Goal: Transaction & Acquisition: Purchase product/service

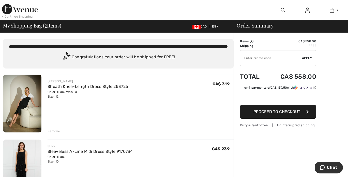
type input "NEW15"
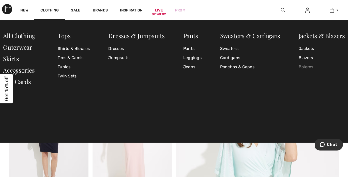
click at [304, 66] on link "Boleros" at bounding box center [321, 66] width 46 height 9
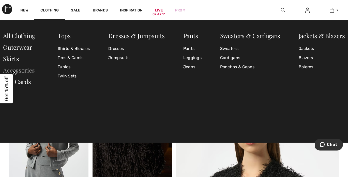
click at [20, 70] on link "Accessories" at bounding box center [19, 70] width 32 height 8
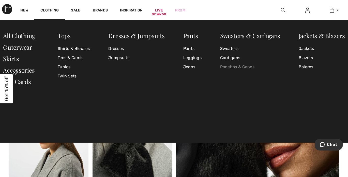
click at [240, 68] on link "Ponchos & Capes" at bounding box center [250, 66] width 60 height 9
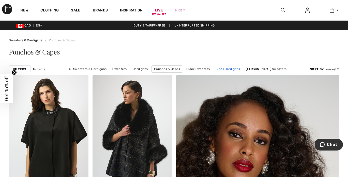
click at [230, 67] on link "Black Cardigans" at bounding box center [227, 69] width 29 height 7
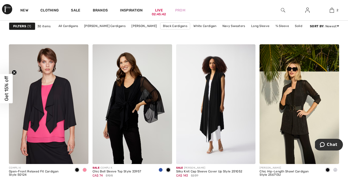
scroll to position [825, 0]
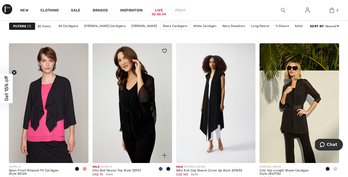
click at [144, 97] on img at bounding box center [131, 102] width 79 height 119
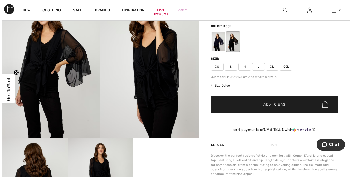
scroll to position [3, 0]
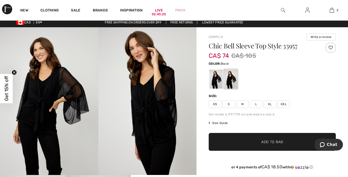
click at [77, 101] on img at bounding box center [49, 100] width 98 height 147
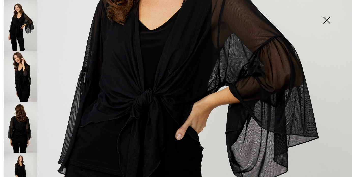
scroll to position [95, 0]
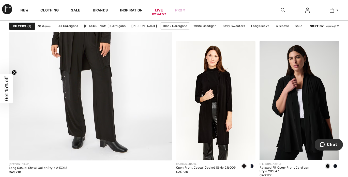
scroll to position [1428, 0]
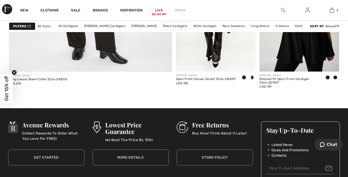
click at [181, 124] on img at bounding box center [182, 126] width 11 height 11
click at [206, 156] on link "Store Policy" at bounding box center [215, 157] width 76 height 16
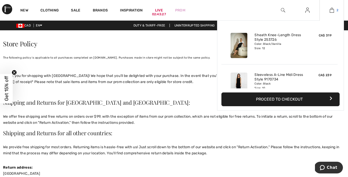
click at [331, 10] on img at bounding box center [331, 10] width 4 height 6
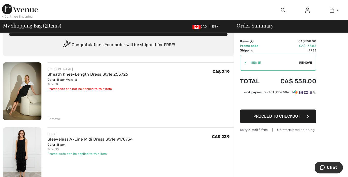
scroll to position [13, 0]
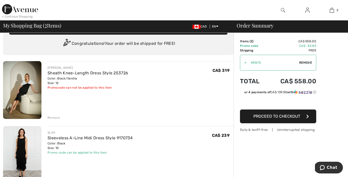
click at [22, 86] on img at bounding box center [22, 90] width 38 height 58
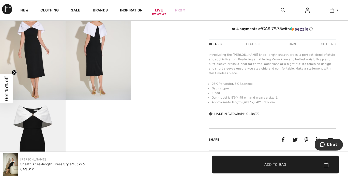
scroll to position [161, 0]
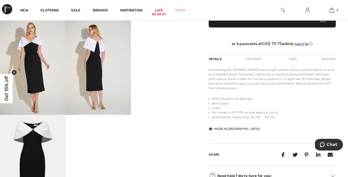
click at [155, 49] on video "Your browser does not support the video tag." at bounding box center [164, 33] width 66 height 33
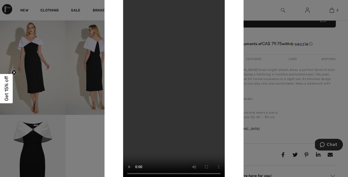
click at [257, 93] on div at bounding box center [174, 88] width 348 height 177
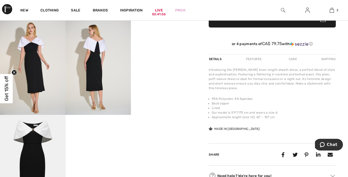
click at [104, 65] on img at bounding box center [99, 66] width 66 height 98
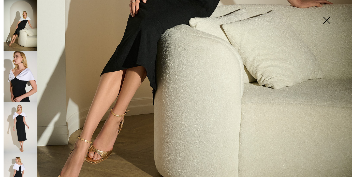
scroll to position [289, 0]
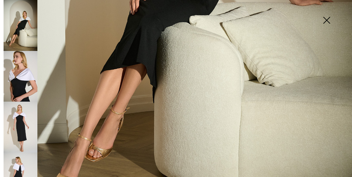
click at [23, 116] on img at bounding box center [21, 126] width 34 height 51
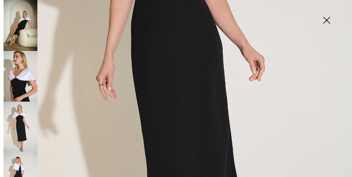
scroll to position [49, 0]
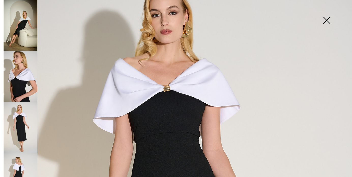
click at [19, 112] on img at bounding box center [21, 126] width 34 height 51
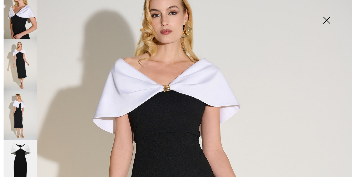
scroll to position [63, 0]
click at [28, 154] on img at bounding box center [21, 165] width 34 height 51
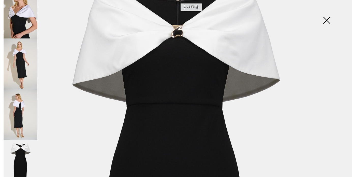
click at [23, 60] on img at bounding box center [21, 63] width 34 height 51
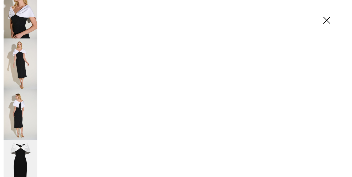
click at [23, 60] on img at bounding box center [21, 63] width 34 height 51
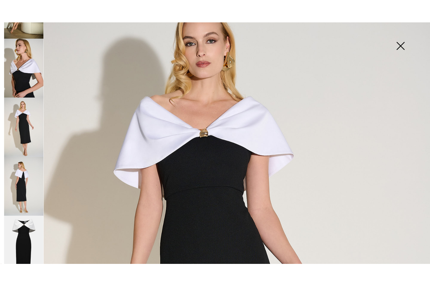
scroll to position [0, 0]
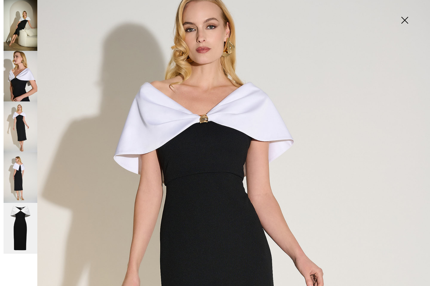
click at [18, 176] on img at bounding box center [21, 228] width 34 height 51
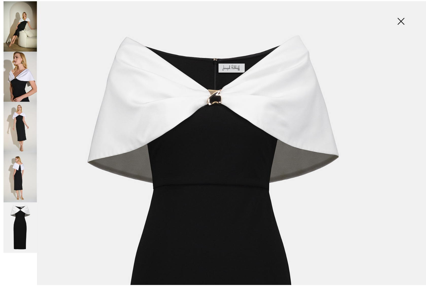
scroll to position [1, 0]
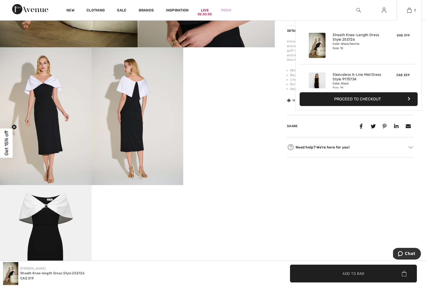
click at [347, 11] on img at bounding box center [410, 10] width 4 height 6
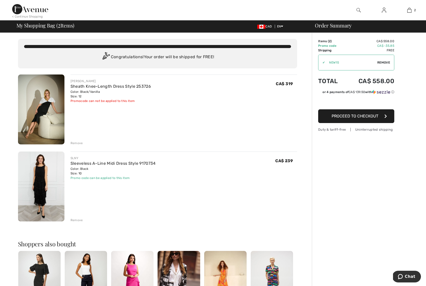
click at [43, 181] on img at bounding box center [41, 186] width 46 height 70
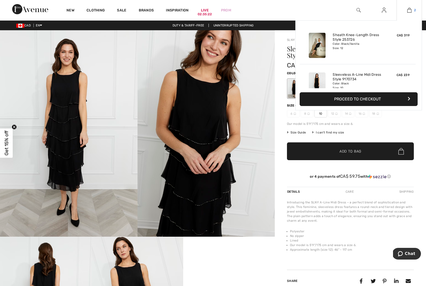
click at [408, 11] on img at bounding box center [410, 10] width 4 height 6
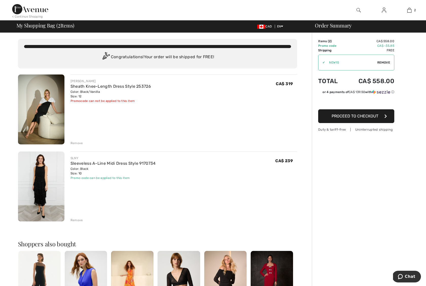
click at [77, 219] on div "Remove" at bounding box center [77, 220] width 12 height 5
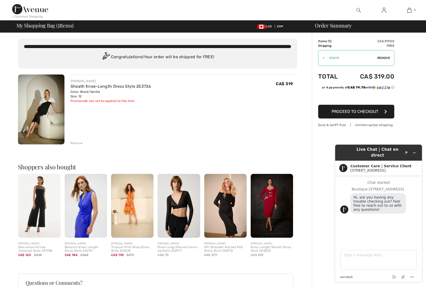
click at [383, 57] on span "Remove" at bounding box center [384, 58] width 13 height 5
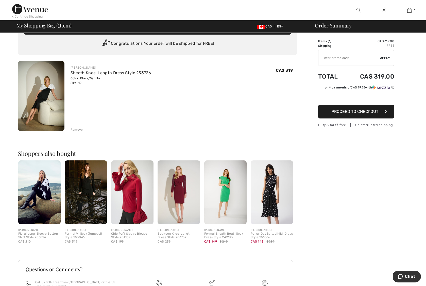
type input "NEW15"
click at [33, 9] on img at bounding box center [30, 9] width 36 height 10
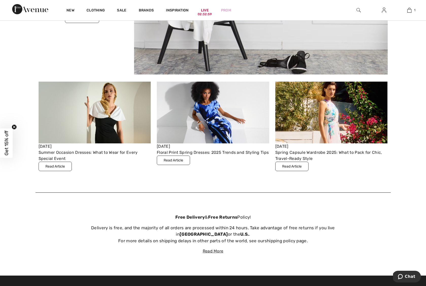
scroll to position [1630, 0]
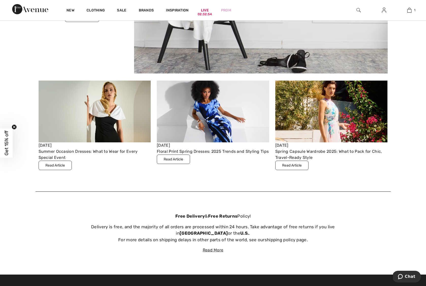
click at [56, 165] on button "Read Article" at bounding box center [55, 165] width 33 height 9
